Goal: Information Seeking & Learning: Learn about a topic

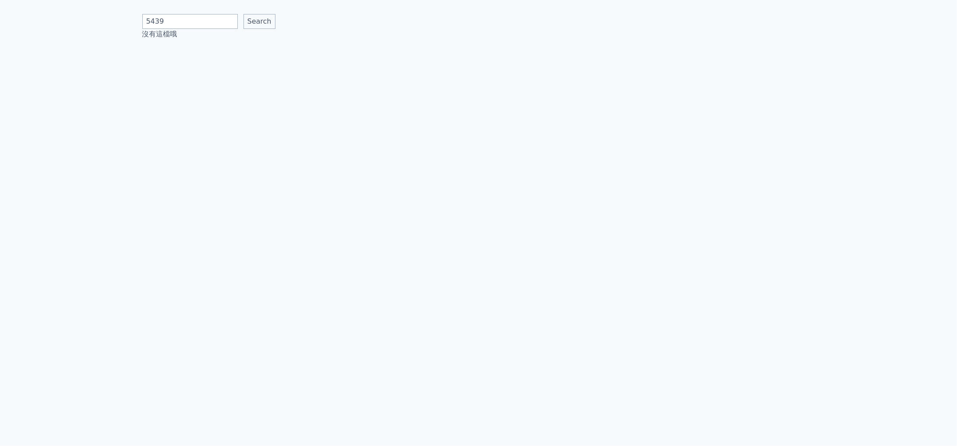
type input "5439"
click at [243, 14] on input "Search" at bounding box center [259, 21] width 32 height 15
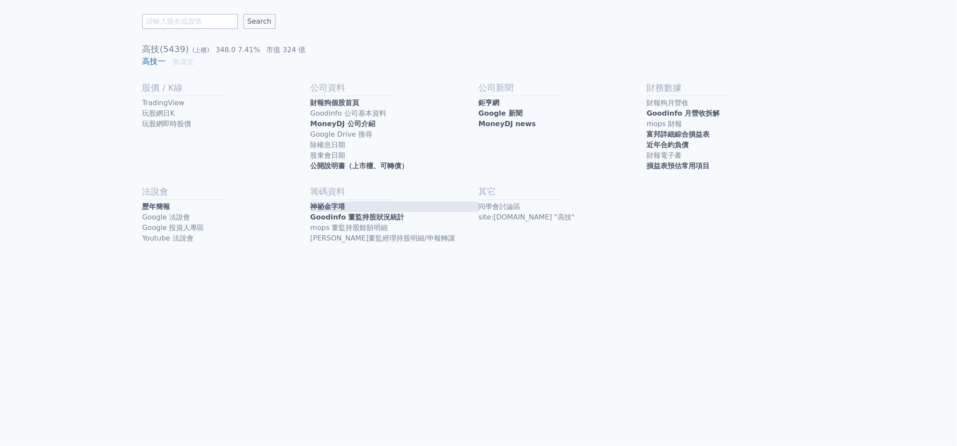
click at [374, 207] on link "神祕金字塔" at bounding box center [394, 206] width 168 height 11
click at [173, 20] on input "text" at bounding box center [189, 21] width 95 height 15
type input "士電"
click at [243, 14] on input "Search" at bounding box center [259, 21] width 32 height 15
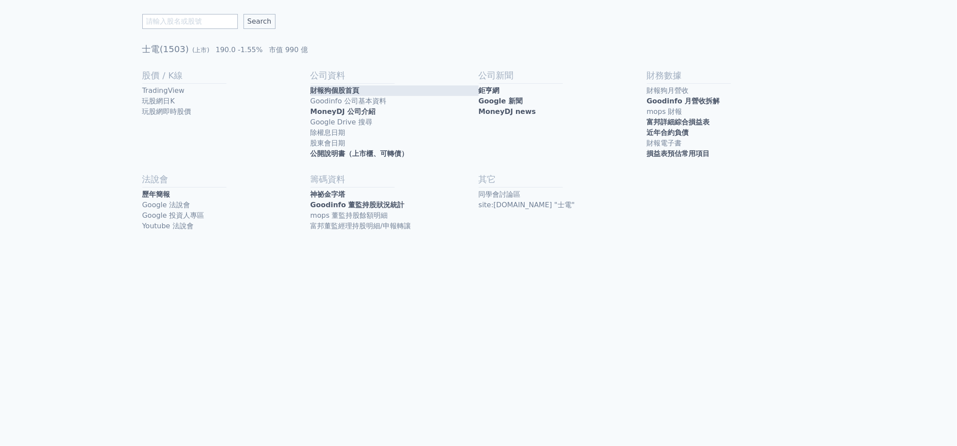
click at [366, 90] on link "財報狗個股首頁" at bounding box center [394, 90] width 168 height 11
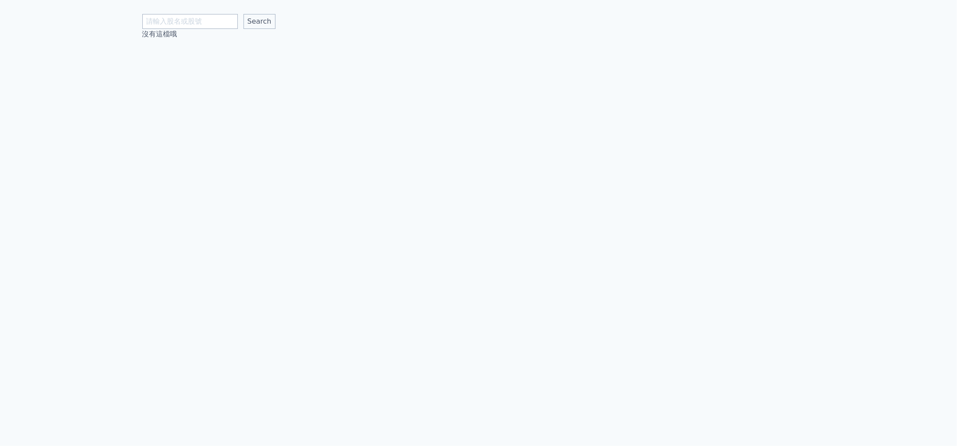
click at [159, 20] on input "text" at bounding box center [189, 21] width 95 height 15
type input "5292"
click at [243, 14] on input "Search" at bounding box center [259, 21] width 32 height 15
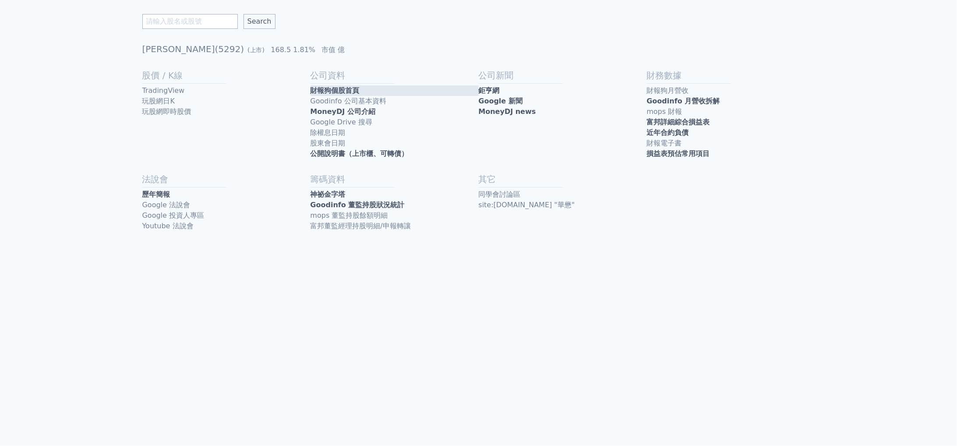
click at [357, 95] on link "財報狗個股首頁" at bounding box center [394, 90] width 168 height 11
click at [665, 130] on link "近年合約負債" at bounding box center [731, 132] width 168 height 11
click at [188, 196] on link "歷年簡報" at bounding box center [226, 194] width 168 height 11
click at [355, 94] on link "財報狗個股首頁" at bounding box center [394, 90] width 168 height 11
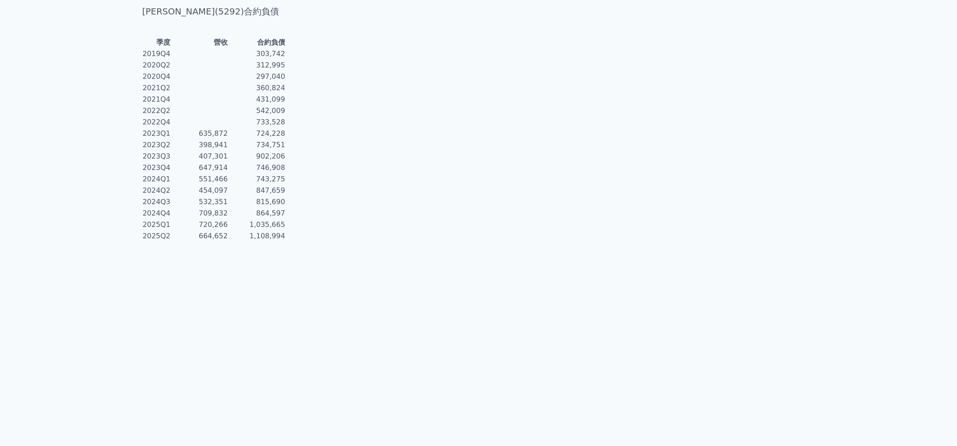
click at [503, 357] on div "[PERSON_NAME](5292)合約負債 季度 營收 合約負債 2019Q4 303,742 2020Q2 312,995 2020Q4 297,040…" at bounding box center [478, 223] width 957 height 446
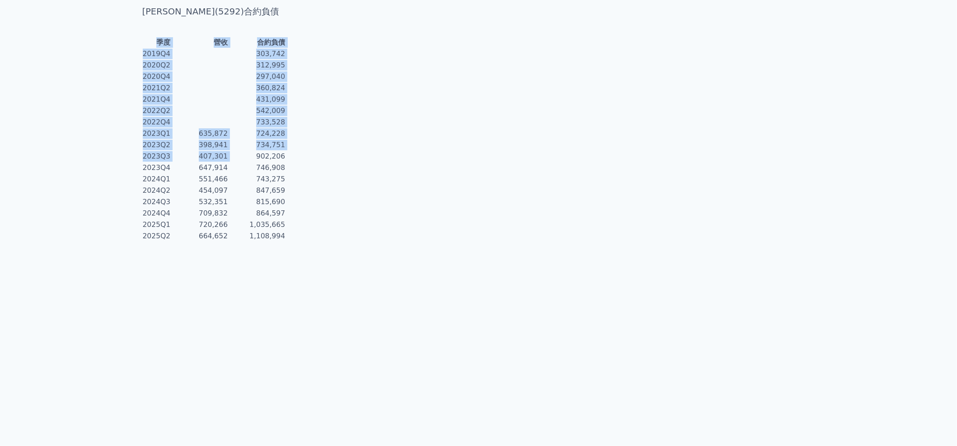
drag, startPoint x: 341, startPoint y: 148, endPoint x: 365, endPoint y: 149, distance: 24.1
click at [368, 148] on div "華懋(5292)合約負債 季度 營收 合約負債 2019Q4 303,742 2020Q2 312,995 2020Q4 297,040 2021Q2 360…" at bounding box center [478, 126] width 672 height 252
click at [285, 162] on td "746,908" at bounding box center [256, 167] width 57 height 11
drag, startPoint x: 339, startPoint y: 148, endPoint x: 423, endPoint y: 149, distance: 83.6
click at [423, 149] on div "華懋(5292)合約負債 季度 營收 合約負債 2019Q4 303,742 2020Q2 312,995 2020Q4 297,040 2021Q2 360…" at bounding box center [478, 126] width 672 height 252
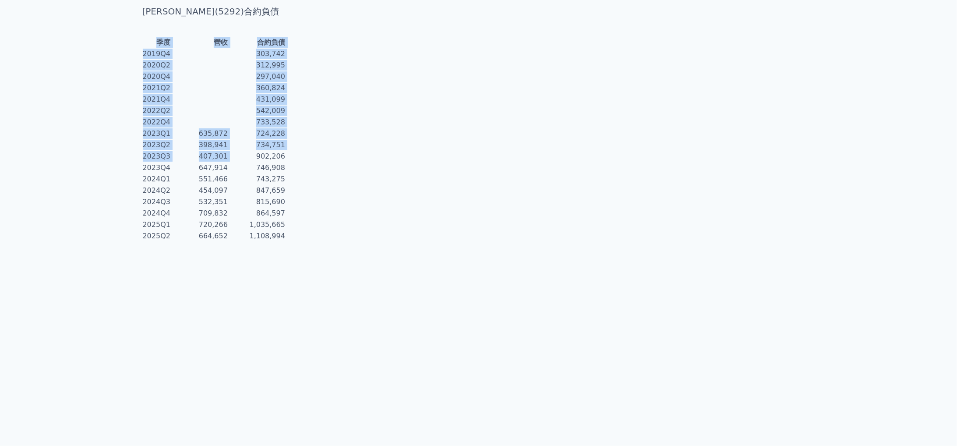
click at [387, 177] on div "華懋(5292)合約負債 季度 營收 合約負債 2019Q4 303,742 2020Q2 312,995 2020Q4 297,040 2021Q2 360…" at bounding box center [478, 126] width 672 height 252
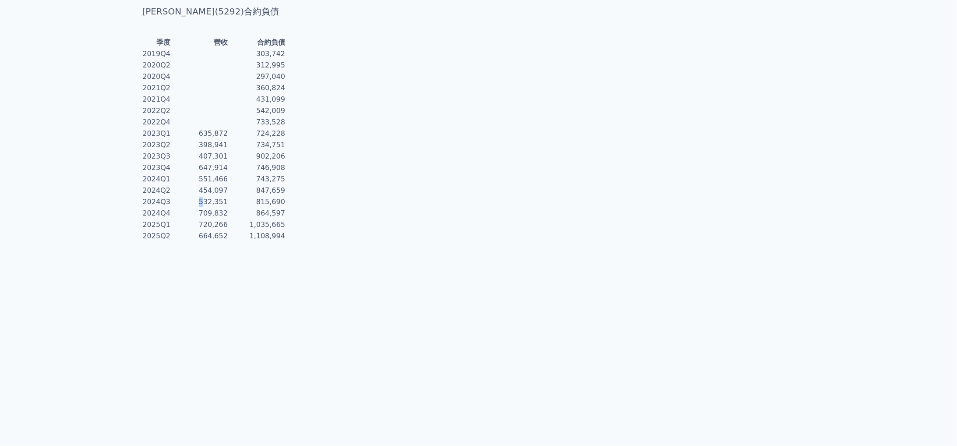
drag, startPoint x: 250, startPoint y: 190, endPoint x: 255, endPoint y: 190, distance: 4.5
click at [228, 196] on td "532,351" at bounding box center [199, 201] width 57 height 11
click at [228, 208] on td "709,832" at bounding box center [199, 213] width 57 height 11
drag, startPoint x: 250, startPoint y: 199, endPoint x: 275, endPoint y: 198, distance: 24.5
click at [228, 208] on td "709,832" at bounding box center [199, 213] width 57 height 11
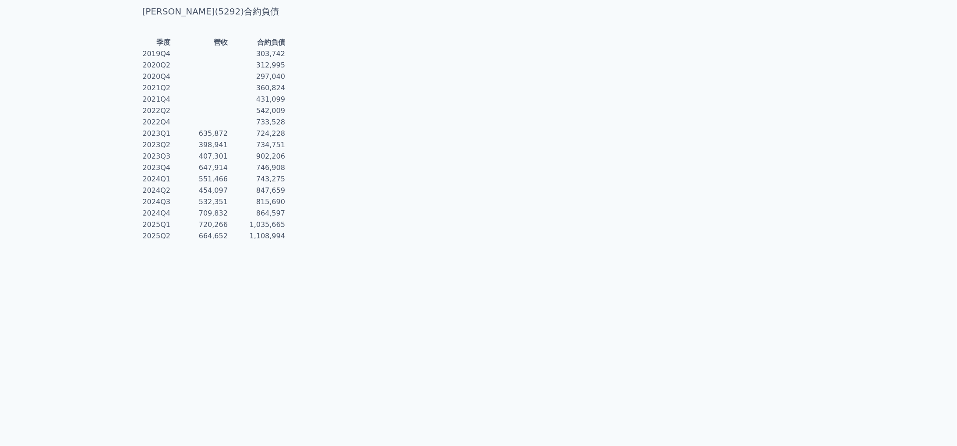
click at [285, 230] on td "1,108,994" at bounding box center [256, 235] width 57 height 11
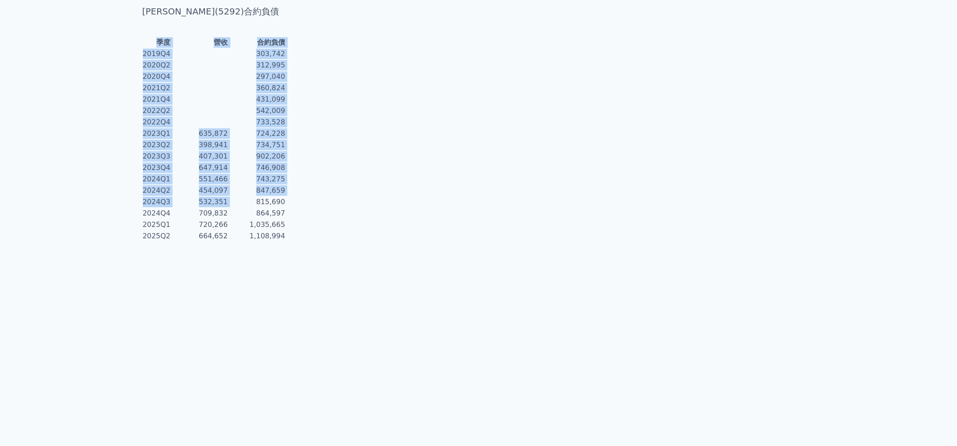
drag, startPoint x: 338, startPoint y: 188, endPoint x: 382, endPoint y: 189, distance: 44.2
click at [382, 189] on div "華懋(5292)合約負債 季度 營收 合約負債 2019Q4 303,742 2020Q2 312,995 2020Q4 297,040 2021Q2 360…" at bounding box center [478, 126] width 672 height 252
click at [377, 194] on div "華懋(5292)合約負債 季度 營收 合約負債 2019Q4 303,742 2020Q2 312,995 2020Q4 297,040 2021Q2 360…" at bounding box center [478, 126] width 672 height 252
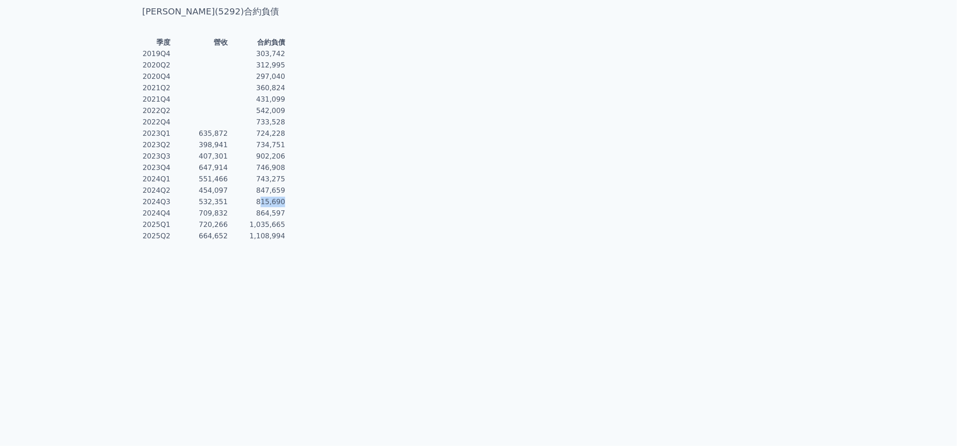
drag, startPoint x: 366, startPoint y: 191, endPoint x: 344, endPoint y: 191, distance: 22.3
click at [285, 196] on td "815,690" at bounding box center [256, 201] width 57 height 11
click at [370, 205] on div "華懋(5292)合約負債 季度 營收 合約負債 2019Q4 303,742 2020Q2 312,995 2020Q4 297,040 2021Q2 360…" at bounding box center [478, 126] width 672 height 252
